Goal: Task Accomplishment & Management: Manage account settings

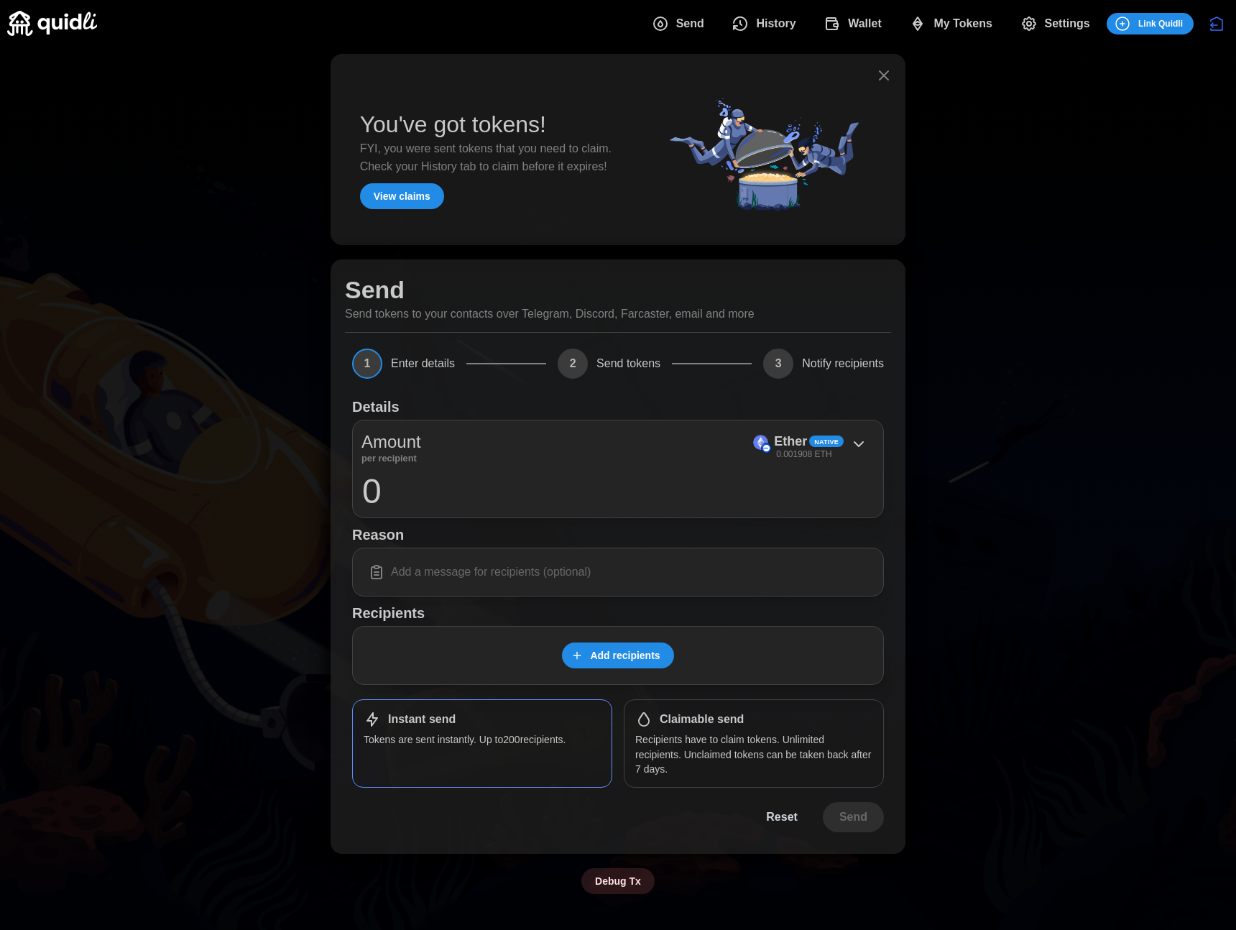
click at [986, 24] on span "My Tokens" at bounding box center [962, 23] width 59 height 29
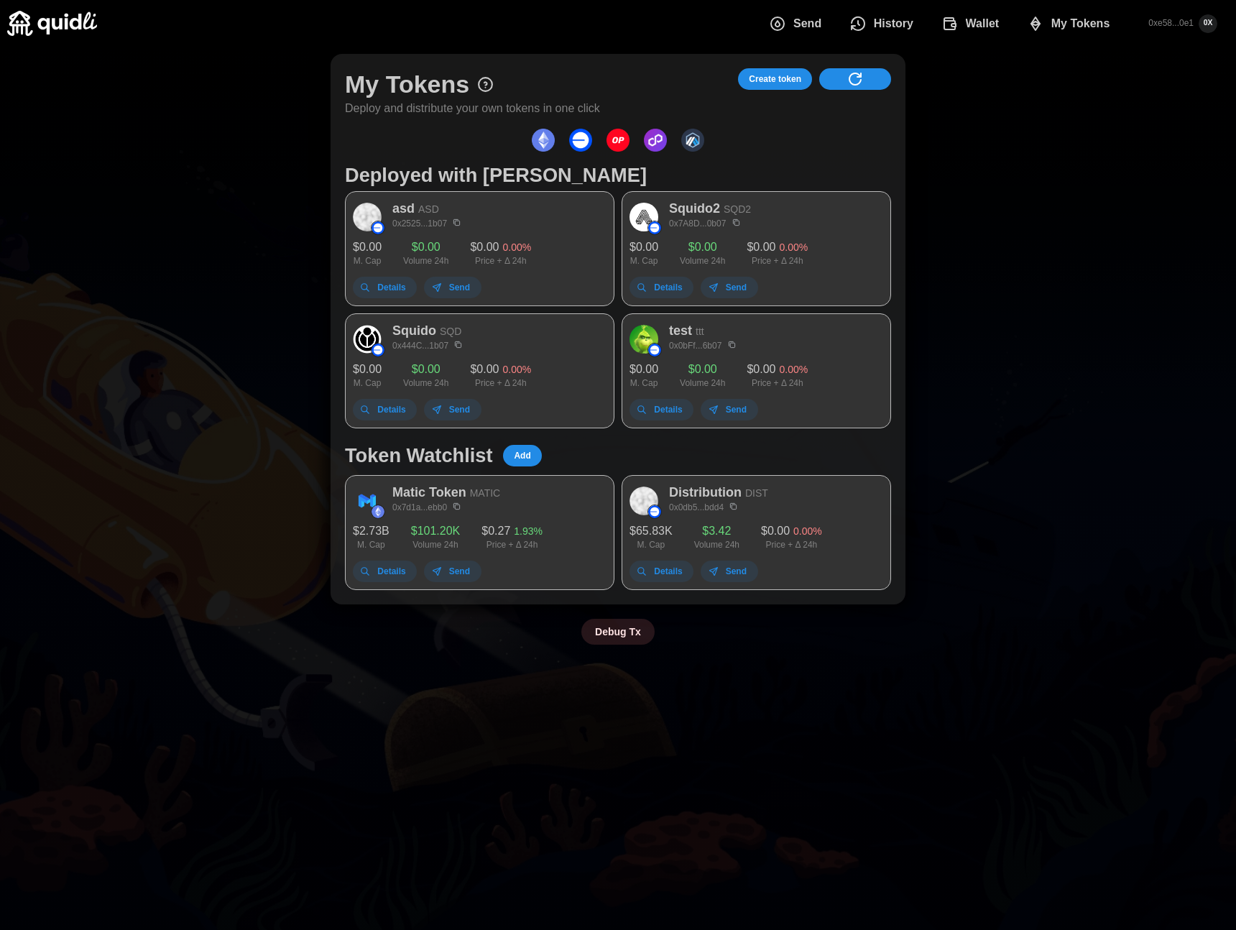
click at [767, 80] on span "Create token" at bounding box center [775, 79] width 52 height 20
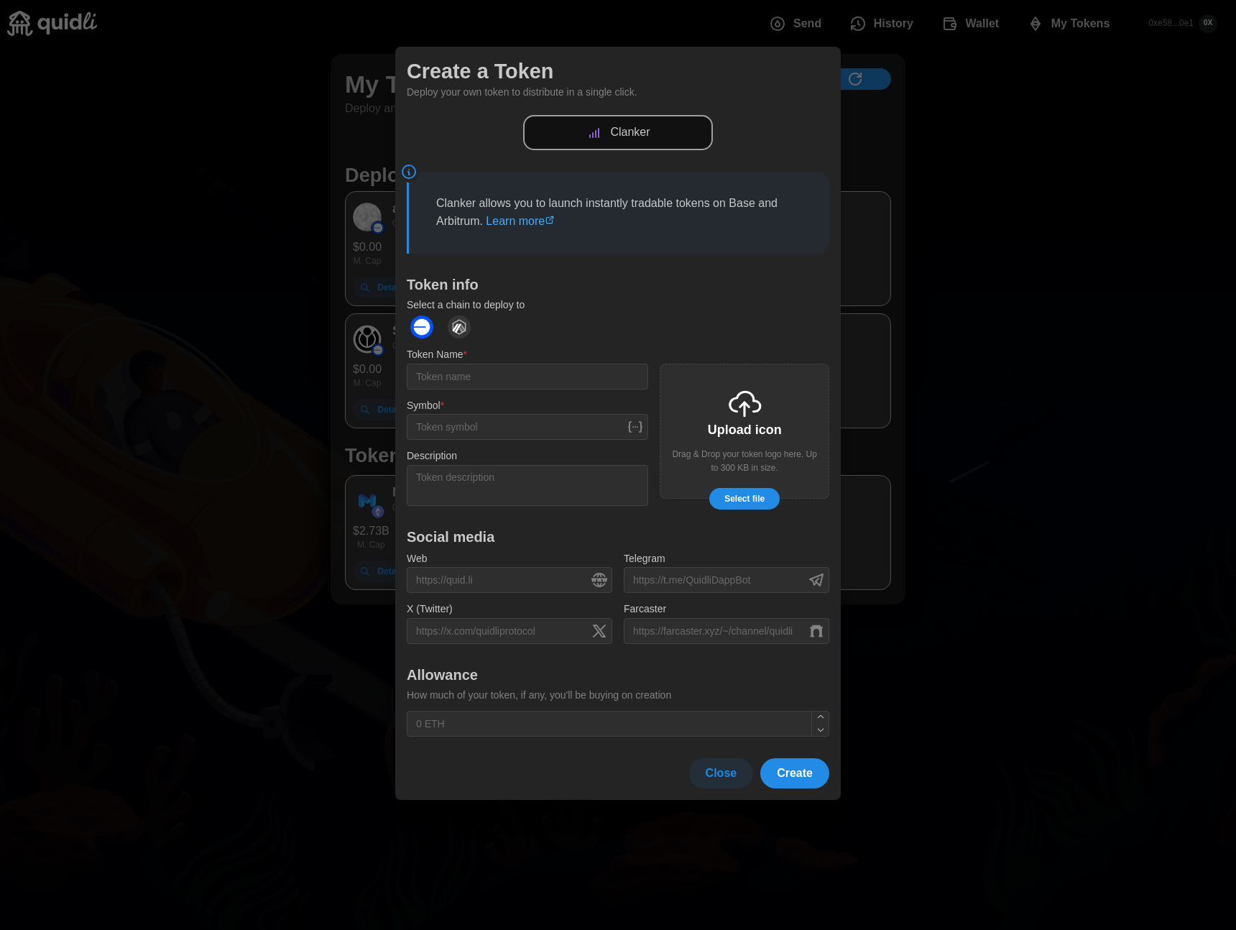
click at [938, 203] on div at bounding box center [618, 465] width 1236 height 930
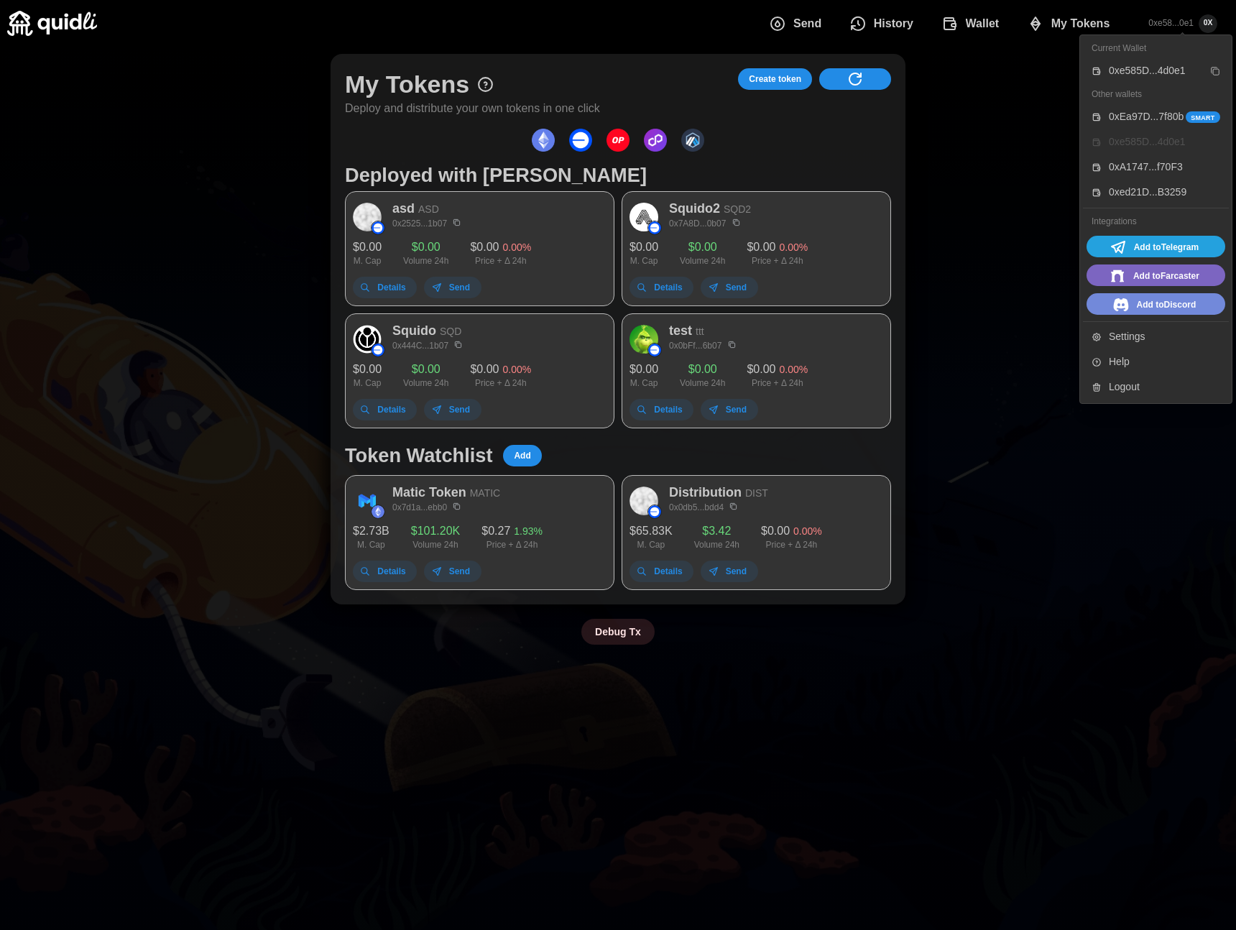
click at [1137, 391] on div "Logout" at bounding box center [1164, 387] width 111 height 16
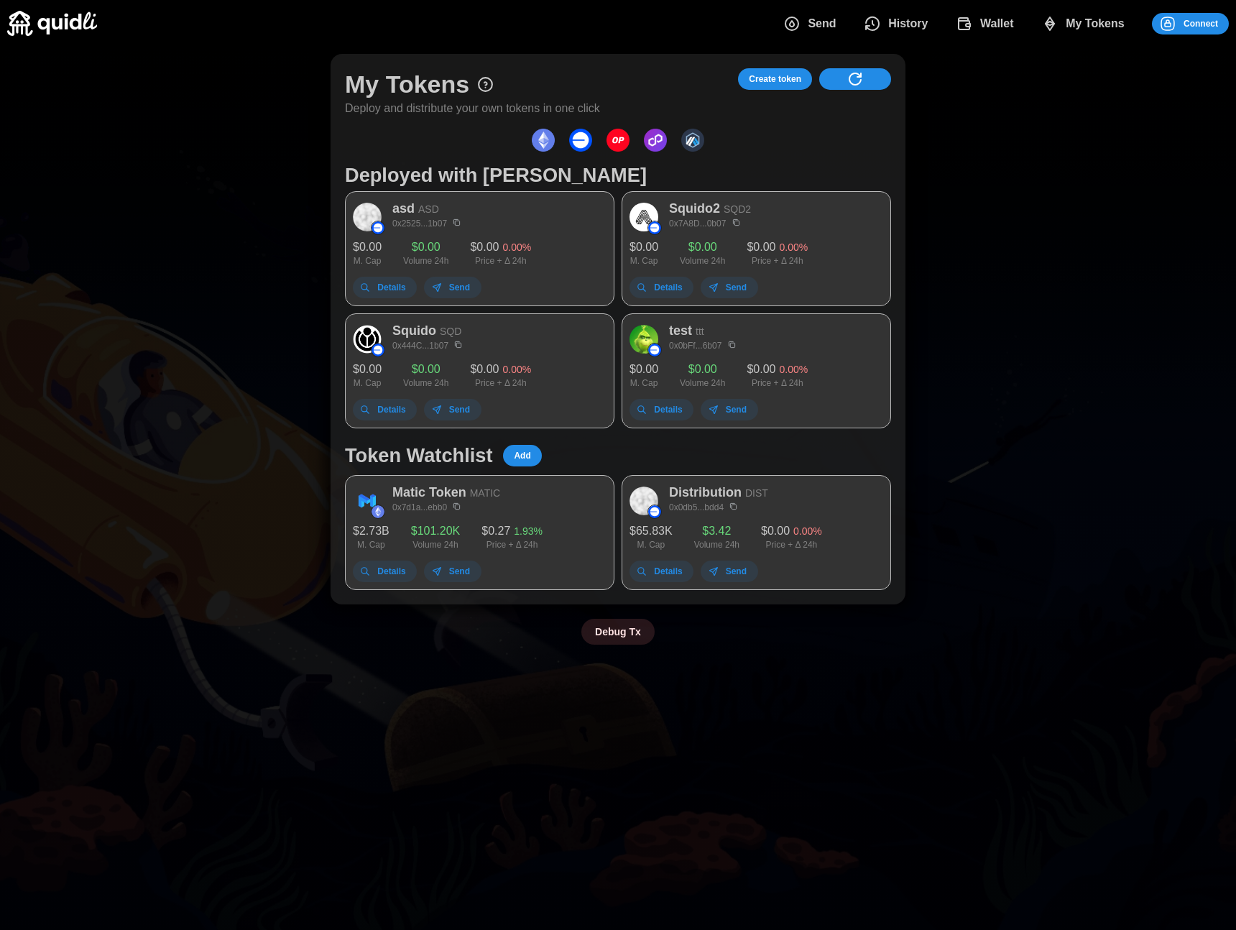
click at [1178, 22] on span "Connect" at bounding box center [1188, 24] width 59 height 20
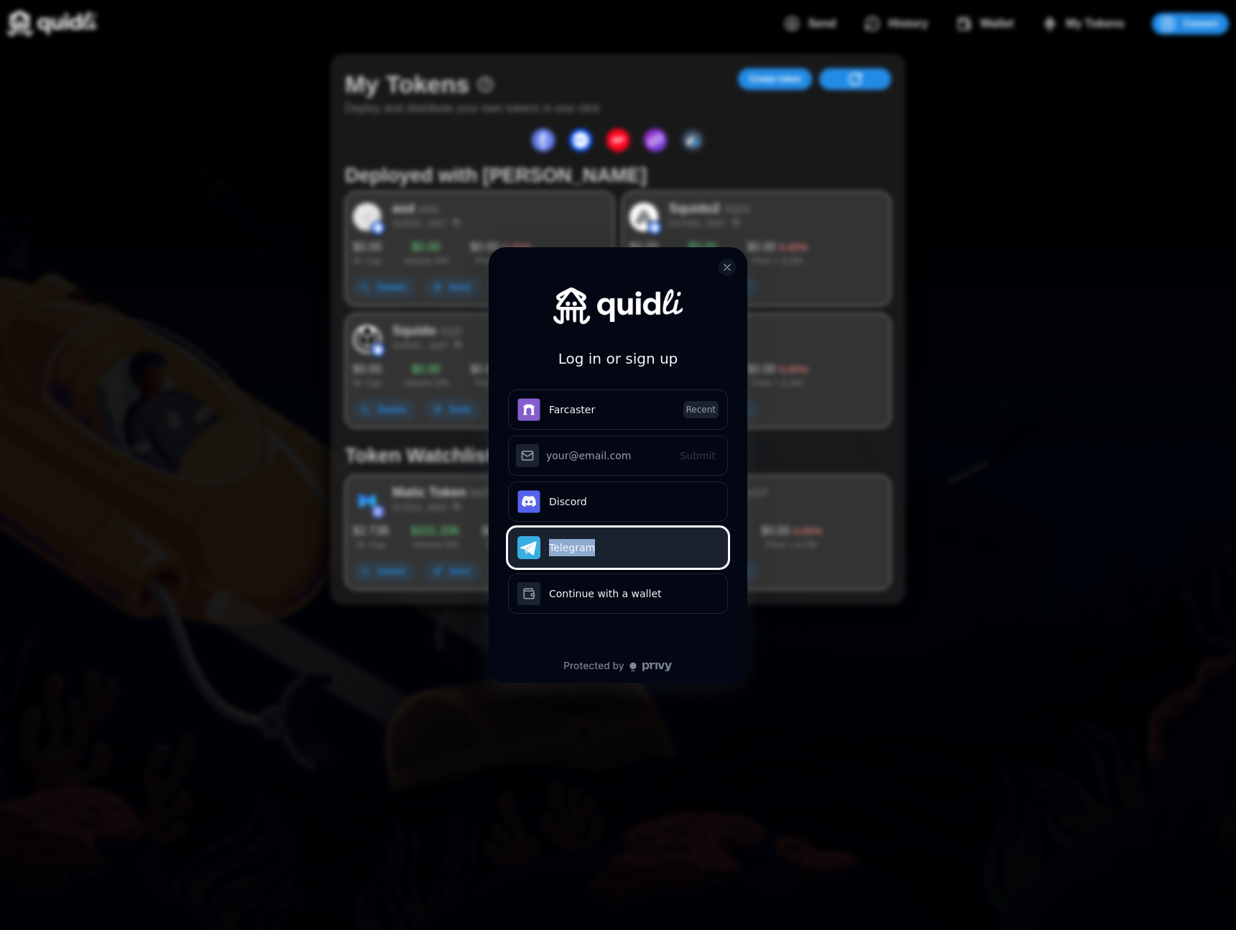
click at [569, 546] on button "Telegram" at bounding box center [618, 547] width 220 height 40
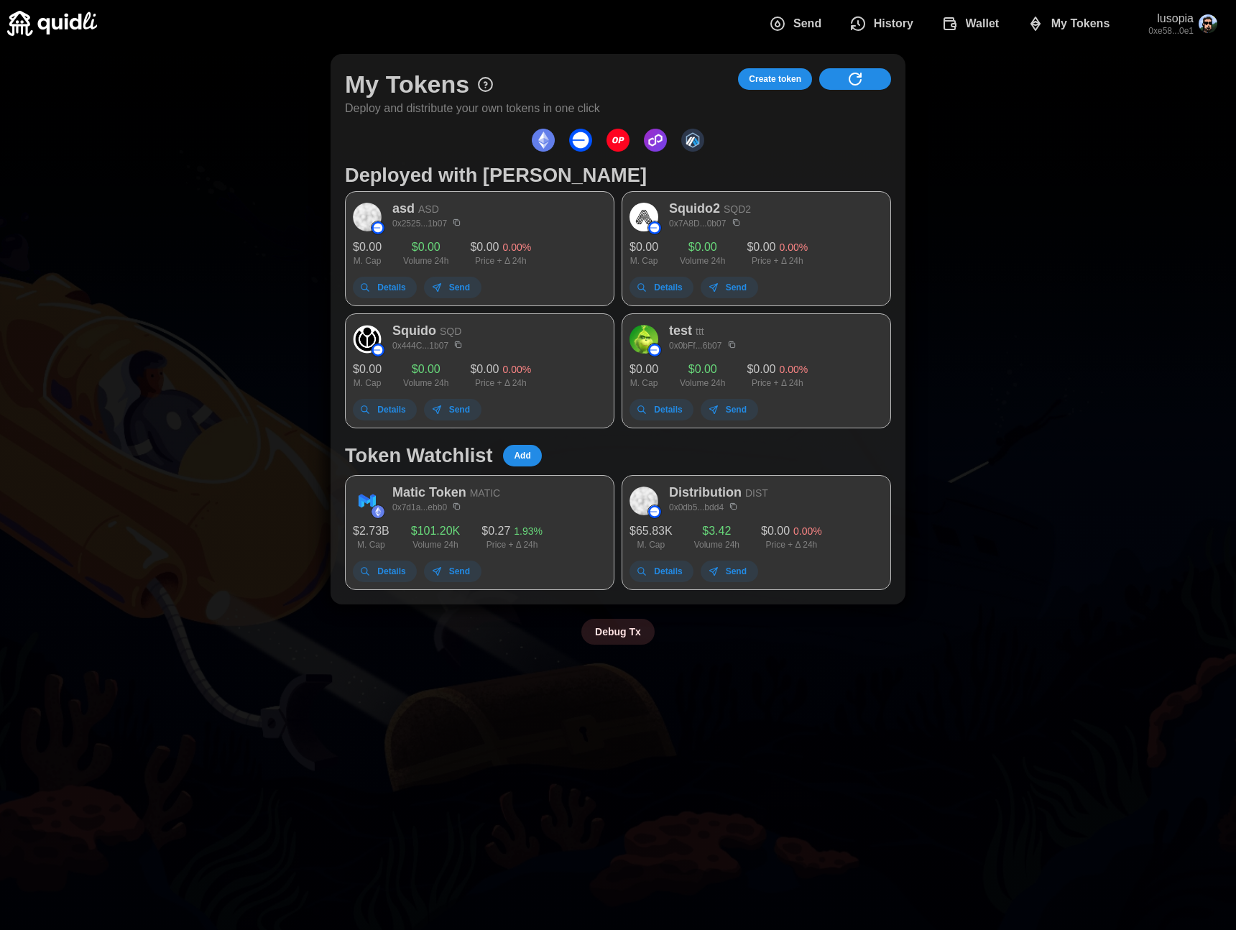
click at [772, 86] on span "Create token" at bounding box center [775, 79] width 52 height 20
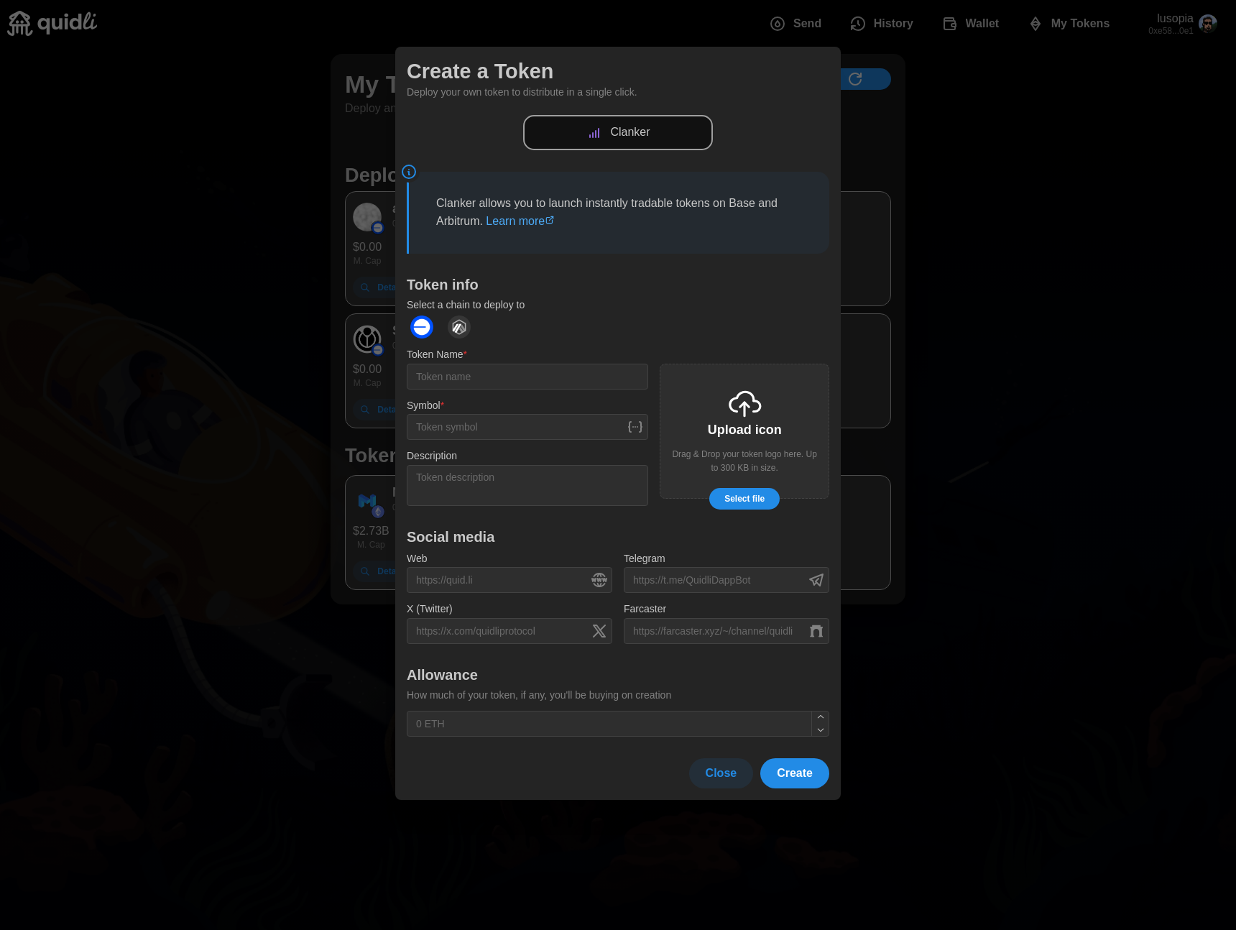
click at [1138, 27] on div at bounding box center [618, 465] width 1236 height 930
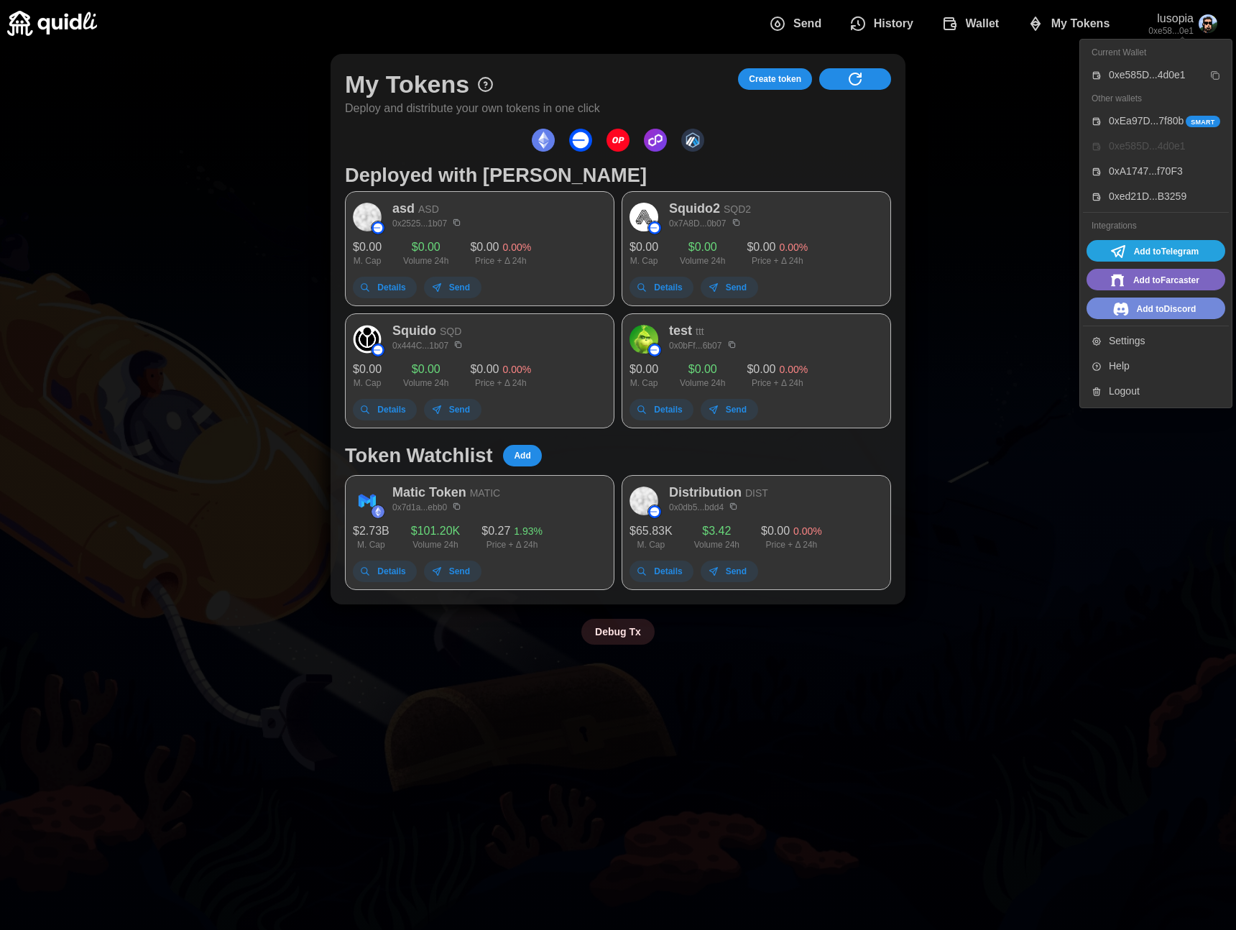
click at [1136, 122] on div "0xEa97D...7f80b Smart" at bounding box center [1164, 122] width 111 height 16
click at [1115, 149] on div "0xe585D...4d0e1" at bounding box center [1164, 147] width 111 height 16
click at [1122, 164] on div "0xA1747...f70F3" at bounding box center [1164, 172] width 111 height 16
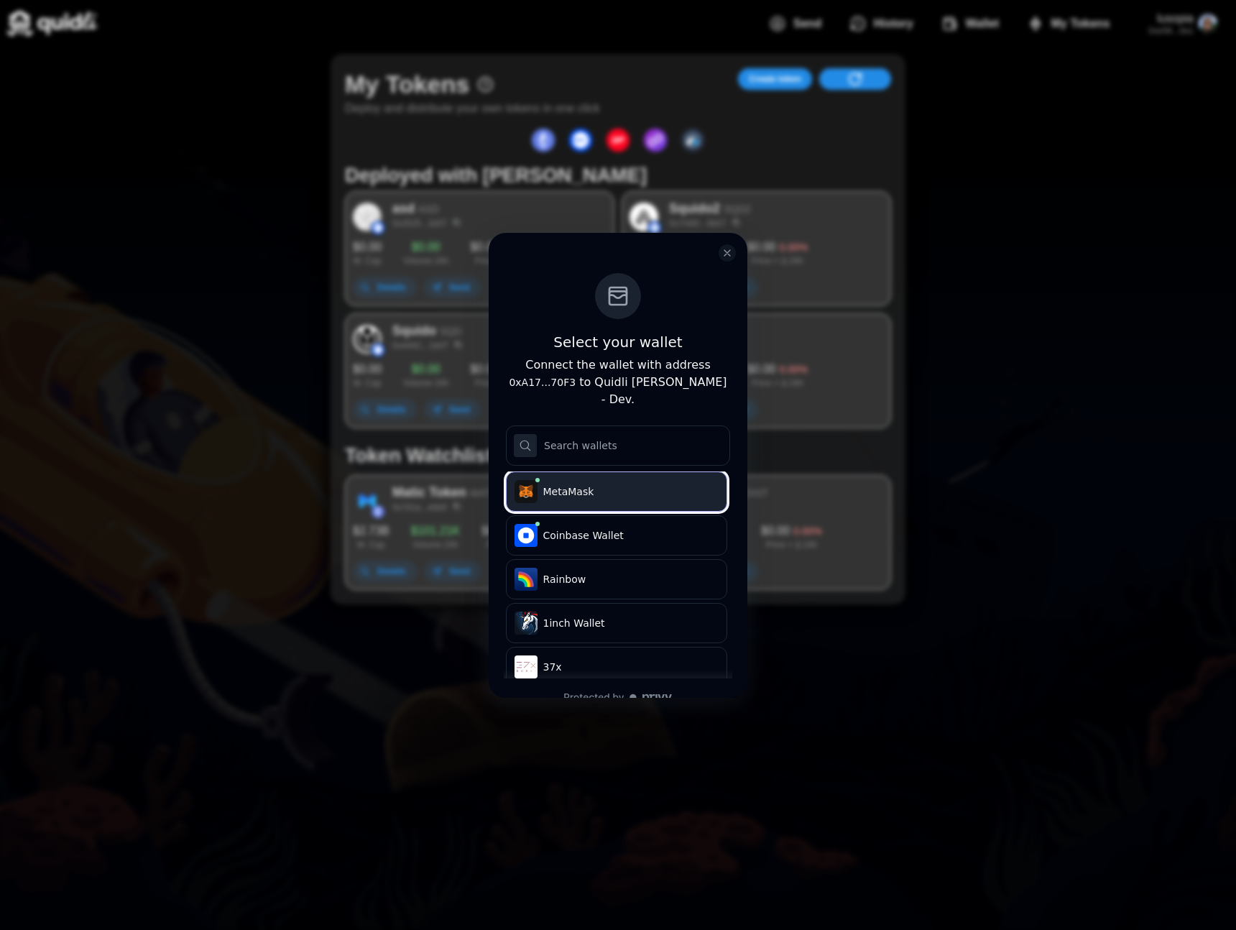
click at [620, 471] on button ".s1{stroke-linecap:round;stroke-linejoin:round}.s2{fill:#e4761b;stroke:#e4761b}…" at bounding box center [616, 491] width 221 height 40
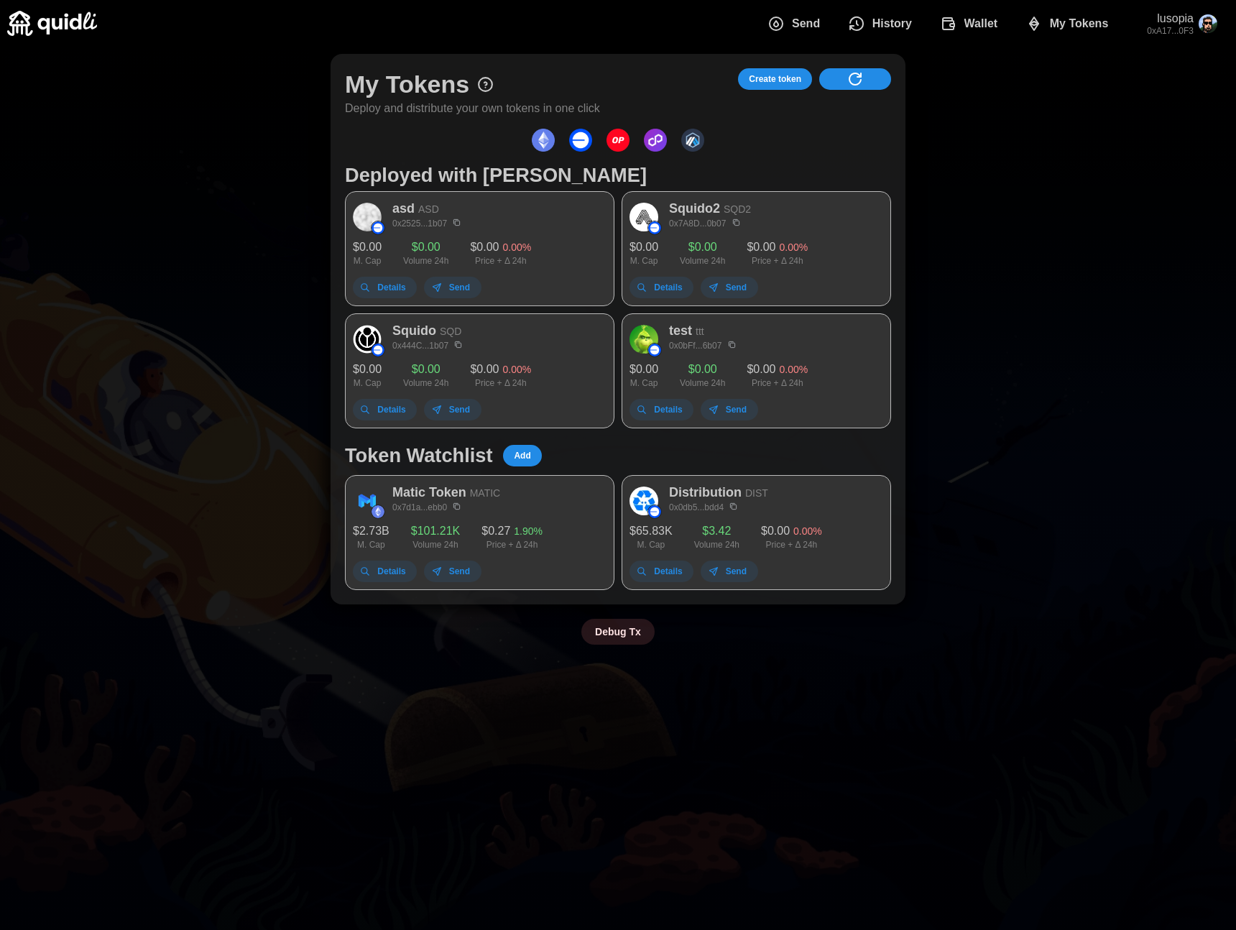
click at [836, 73] on span "dots" at bounding box center [855, 79] width 50 height 20
